Goal: Transaction & Acquisition: Obtain resource

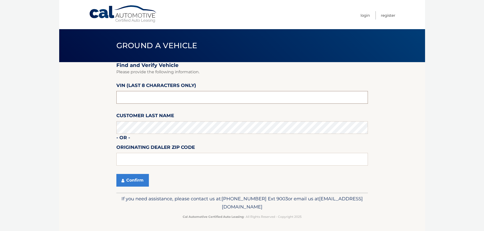
click at [174, 96] on input "text" at bounding box center [242, 97] width 252 height 13
type input "P8709692"
click at [121, 156] on input "text" at bounding box center [242, 159] width 252 height 13
type input "14221"
click at [126, 179] on button "Confirm" at bounding box center [132, 180] width 33 height 13
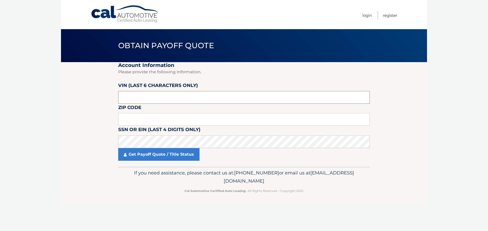
click at [154, 99] on input "text" at bounding box center [244, 97] width 252 height 13
type input "709692"
click at [147, 118] on input "text" at bounding box center [244, 119] width 252 height 13
type input "14086"
click button "For Originating Dealer" at bounding box center [0, 0] width 0 height 0
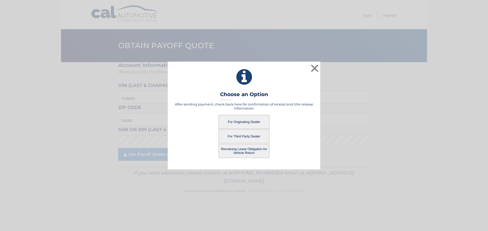
click at [259, 122] on button "For Originating Dealer" at bounding box center [244, 122] width 51 height 14
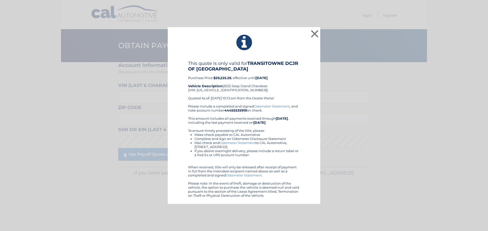
click at [274, 105] on link "Odometer Statement" at bounding box center [272, 106] width 36 height 4
click at [315, 38] on button "×" at bounding box center [314, 34] width 10 height 10
